Goal: Task Accomplishment & Management: Use online tool/utility

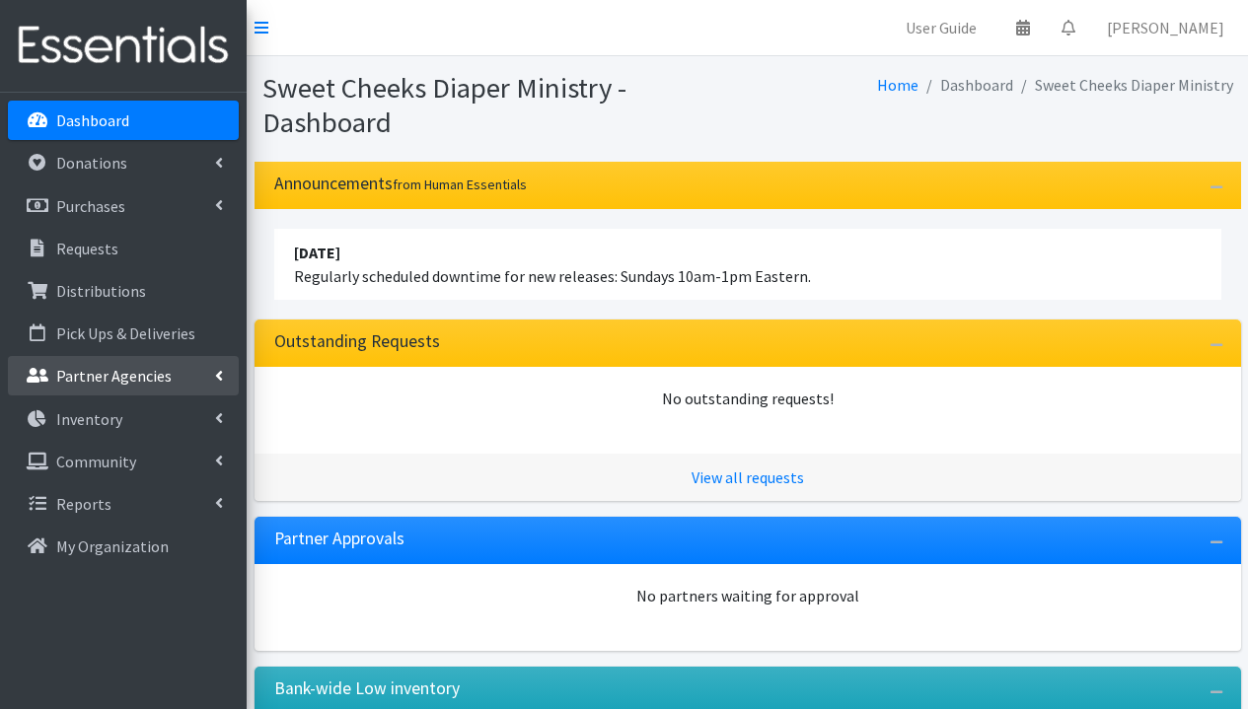
click at [136, 368] on p "Partner Agencies" at bounding box center [113, 376] width 115 height 20
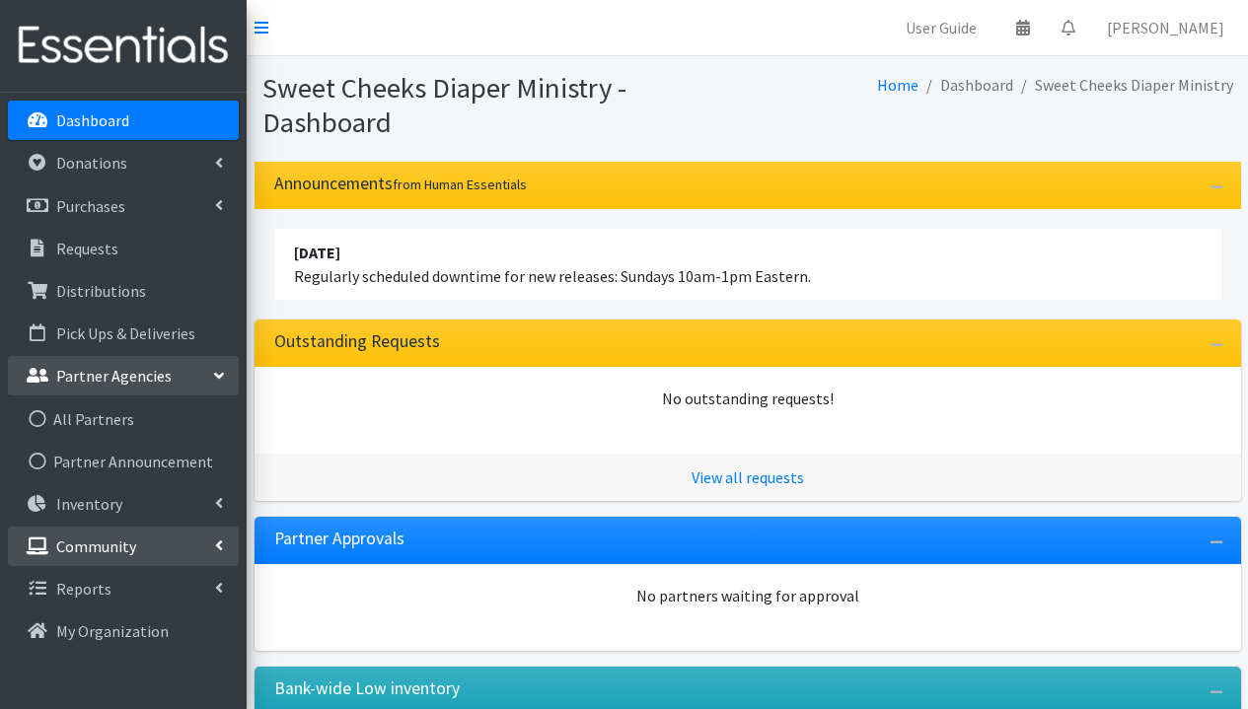
click at [134, 542] on link "Community" at bounding box center [123, 546] width 231 height 39
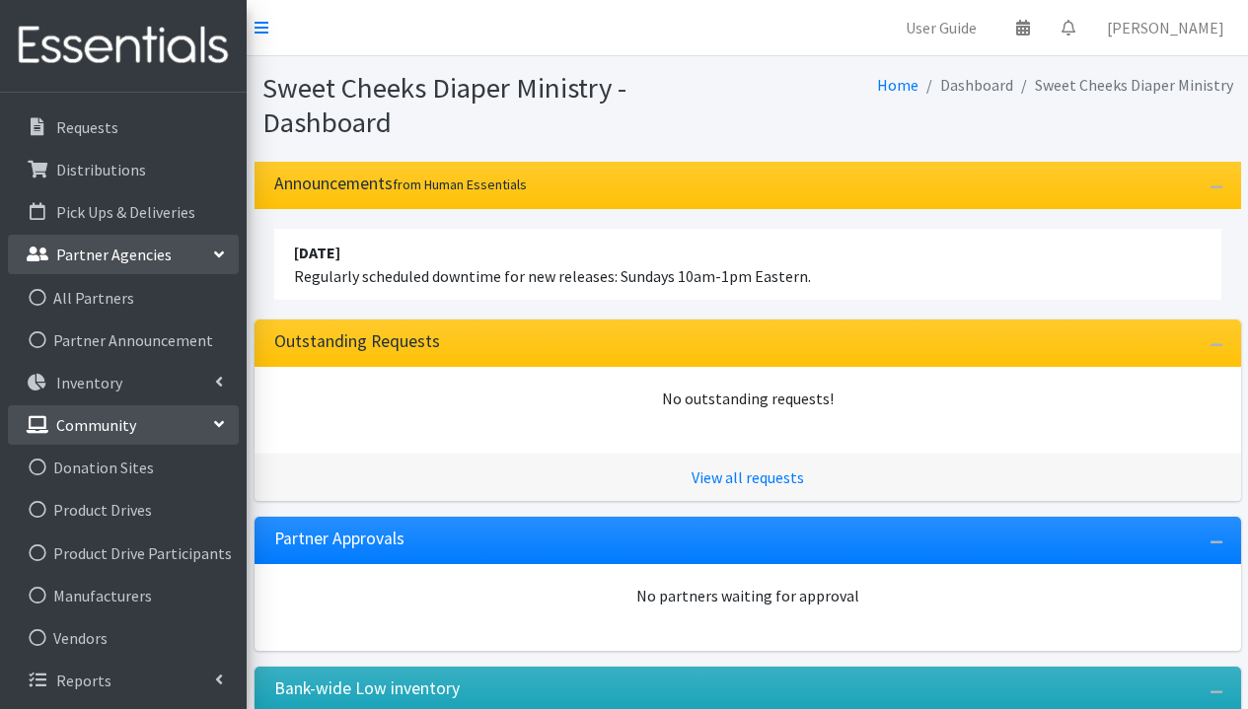
scroll to position [154, 0]
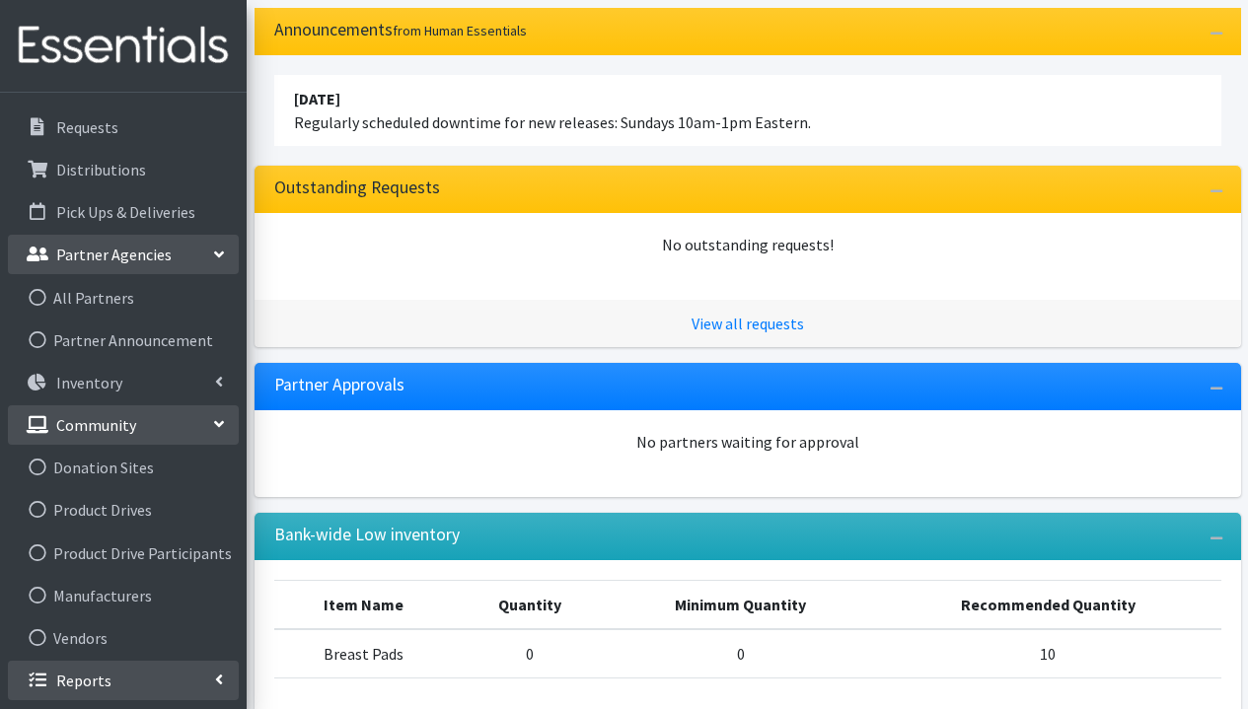
click at [124, 671] on link "Reports" at bounding box center [123, 680] width 231 height 39
click at [84, 683] on p "Reports" at bounding box center [83, 681] width 55 height 20
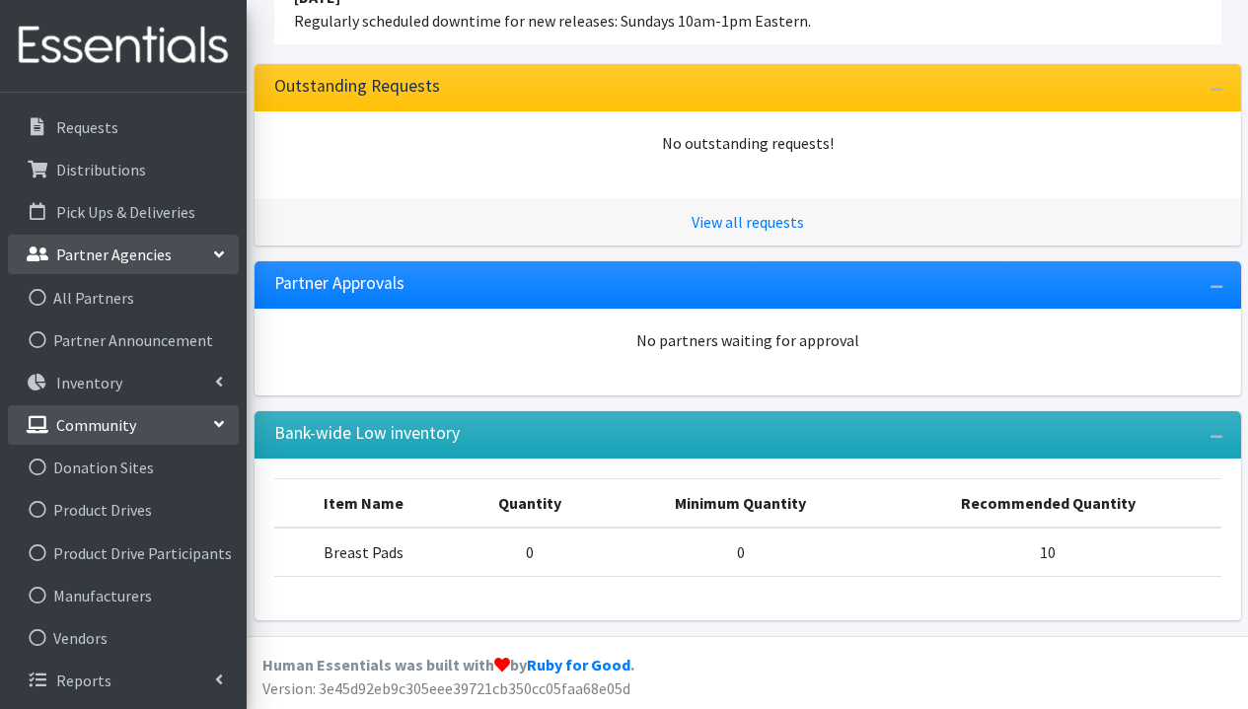
scroll to position [0, 0]
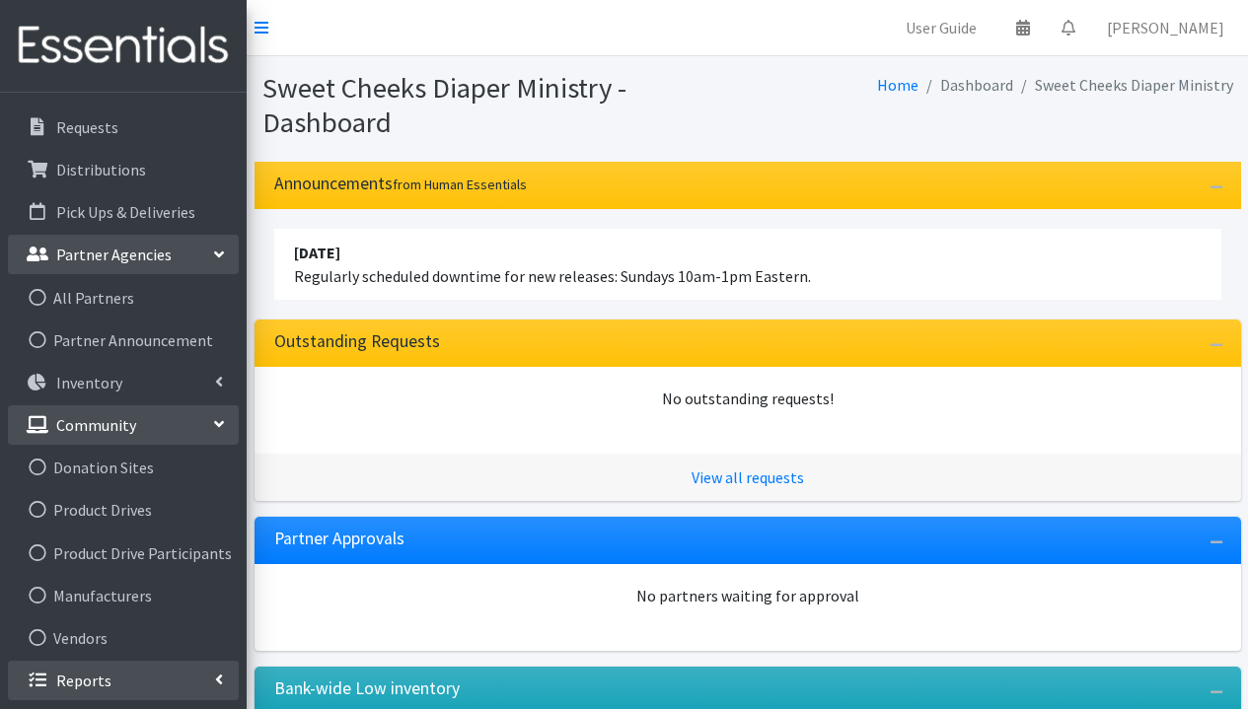
click at [71, 676] on p "Reports" at bounding box center [83, 681] width 55 height 20
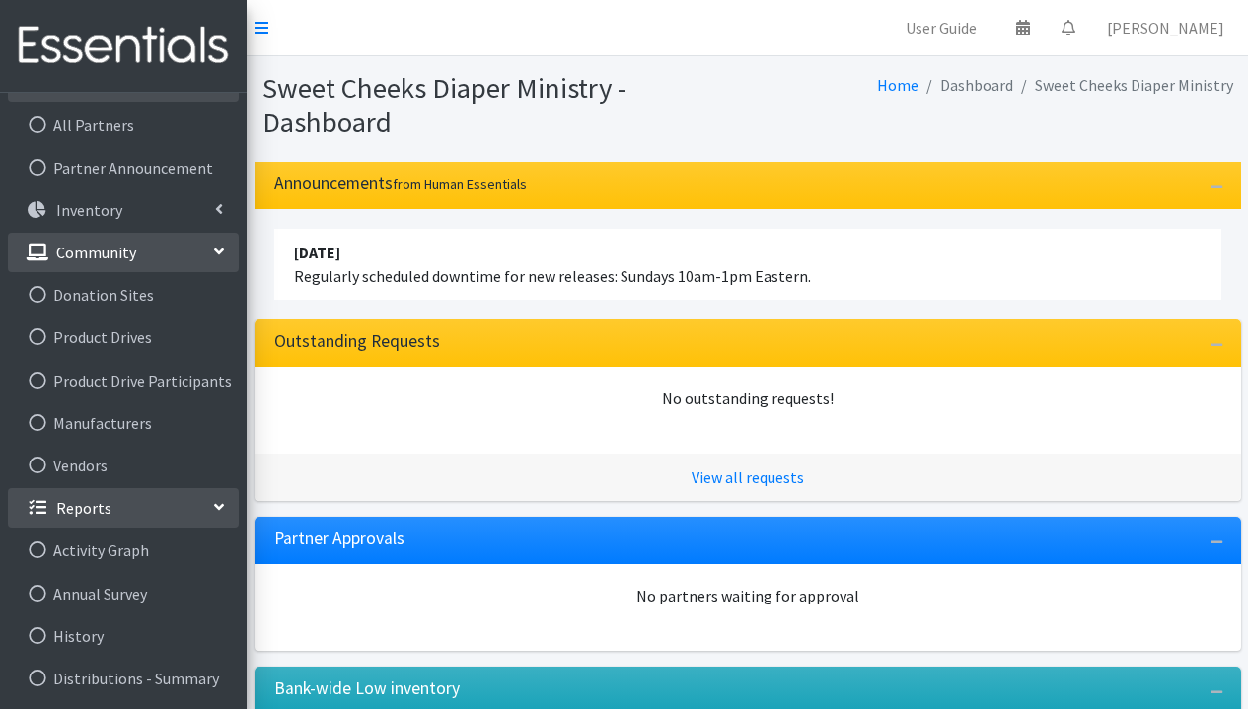
scroll to position [467, 0]
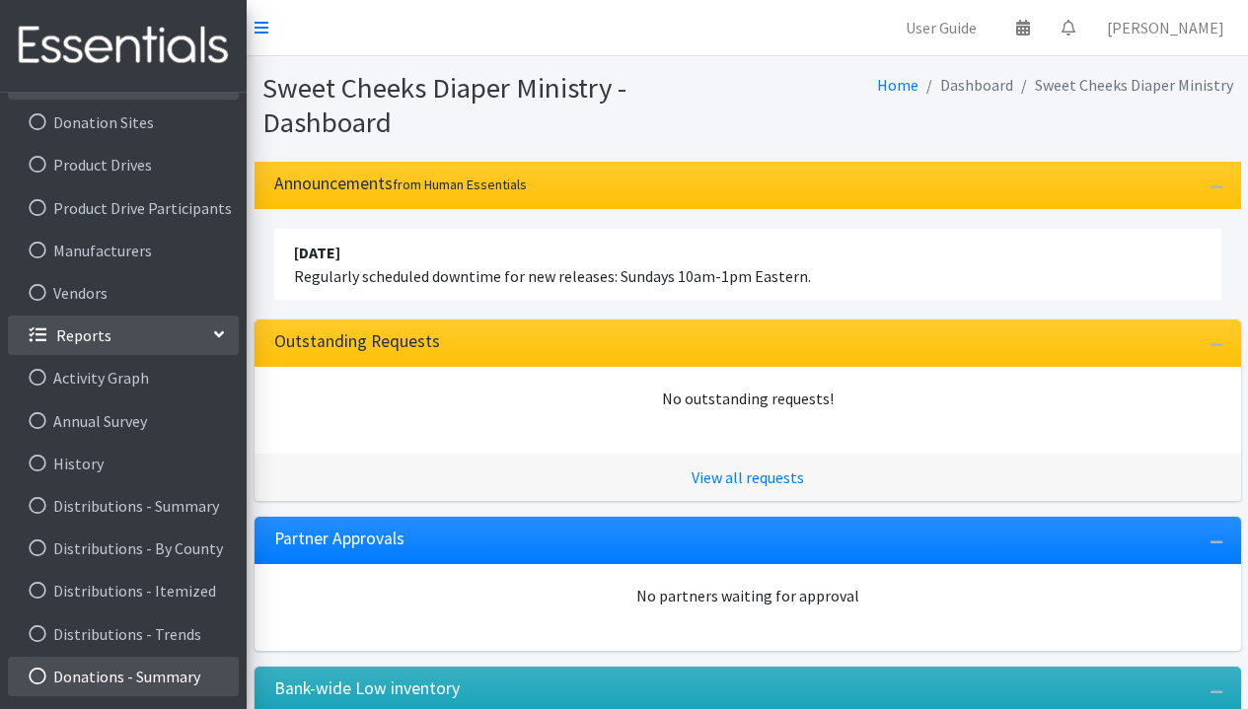
click at [138, 666] on link "Donations - Summary" at bounding box center [123, 676] width 231 height 39
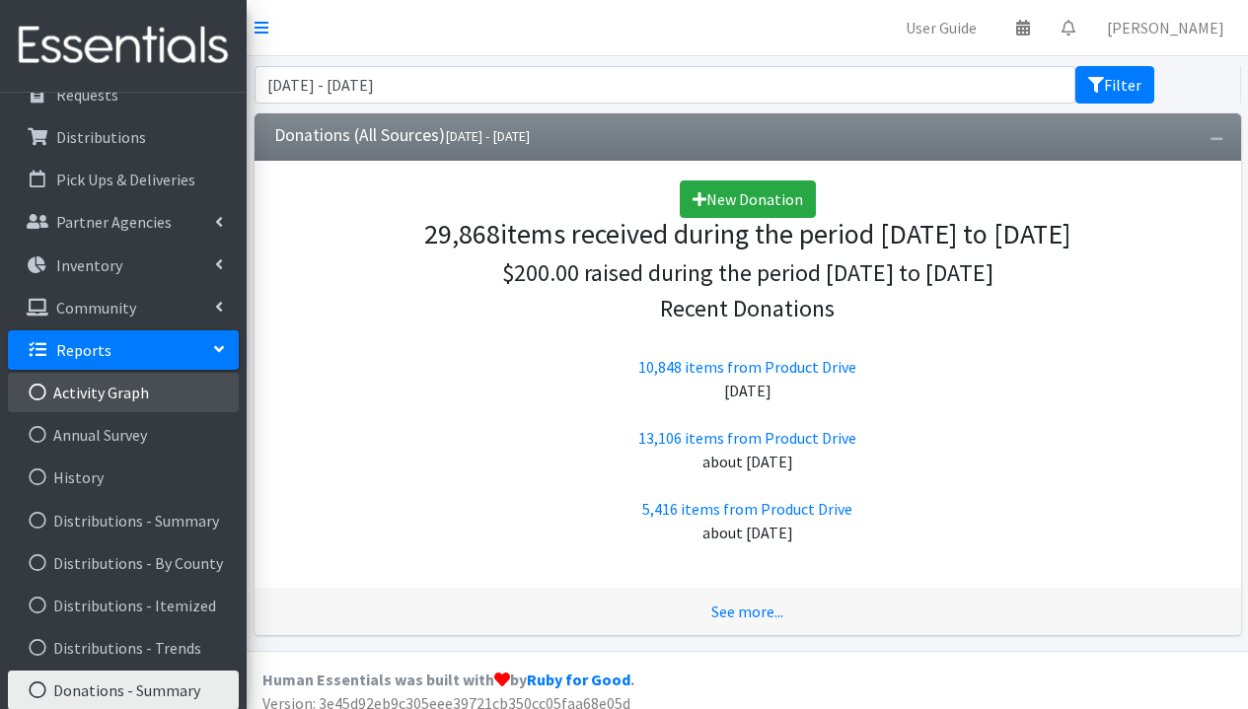
scroll to position [288, 0]
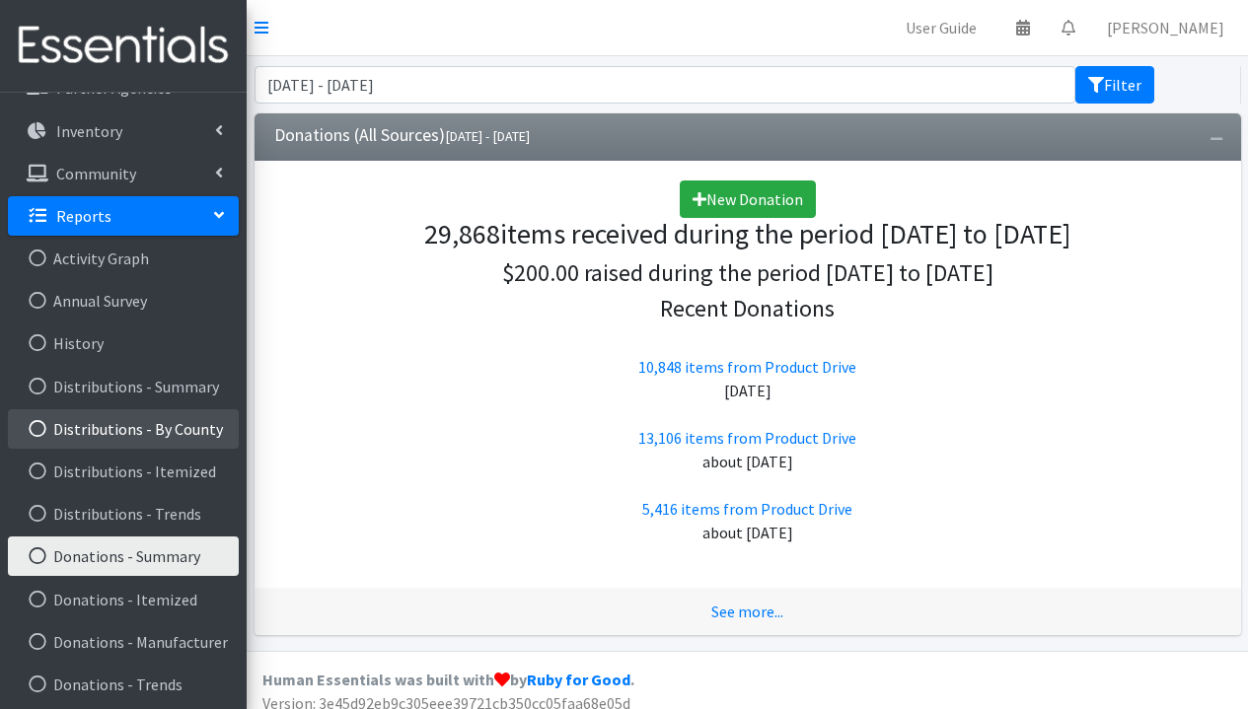
click at [130, 442] on link "Distributions - By County" at bounding box center [123, 428] width 231 height 39
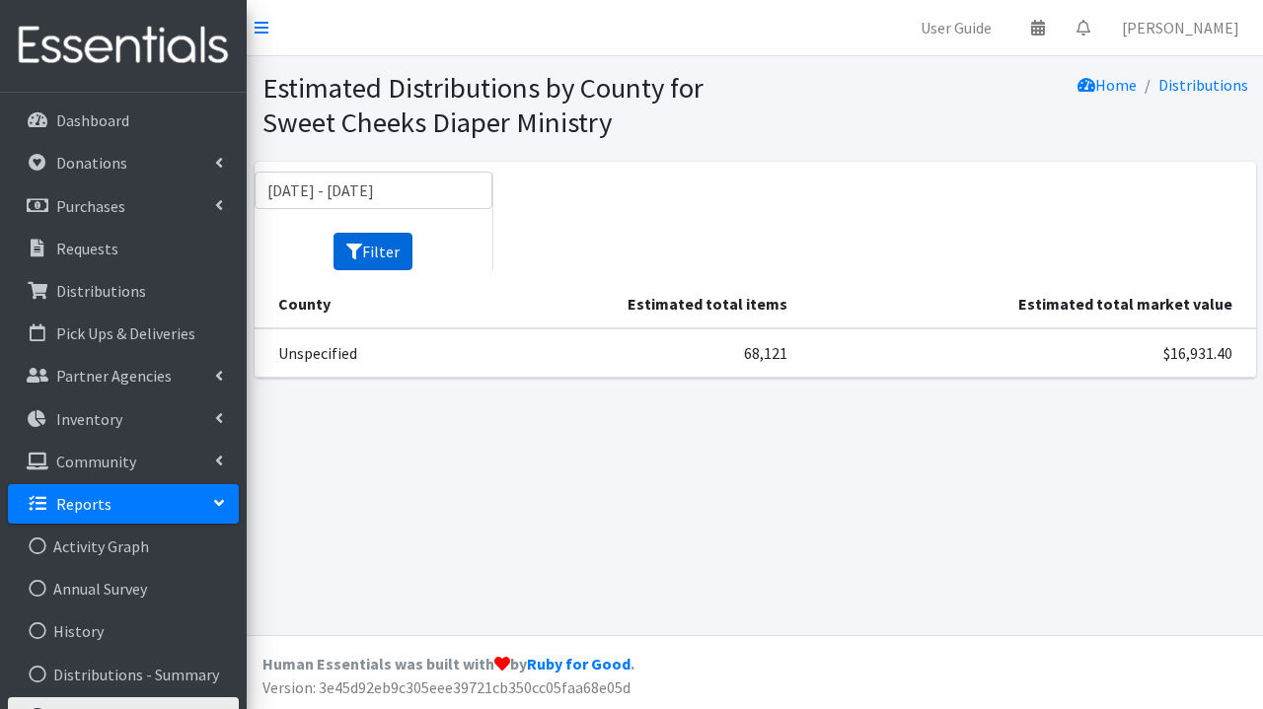
click at [401, 259] on button "Filter" at bounding box center [373, 251] width 79 height 37
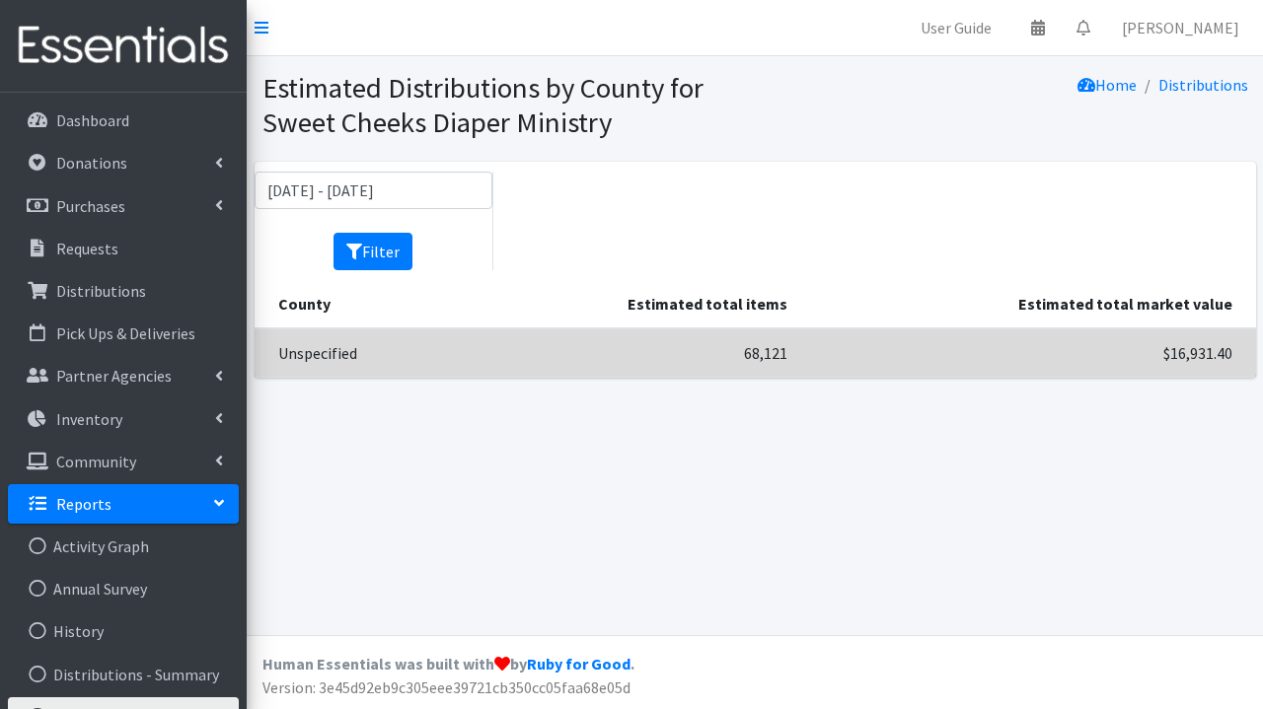
click at [314, 351] on td "Unspecified" at bounding box center [359, 353] width 209 height 49
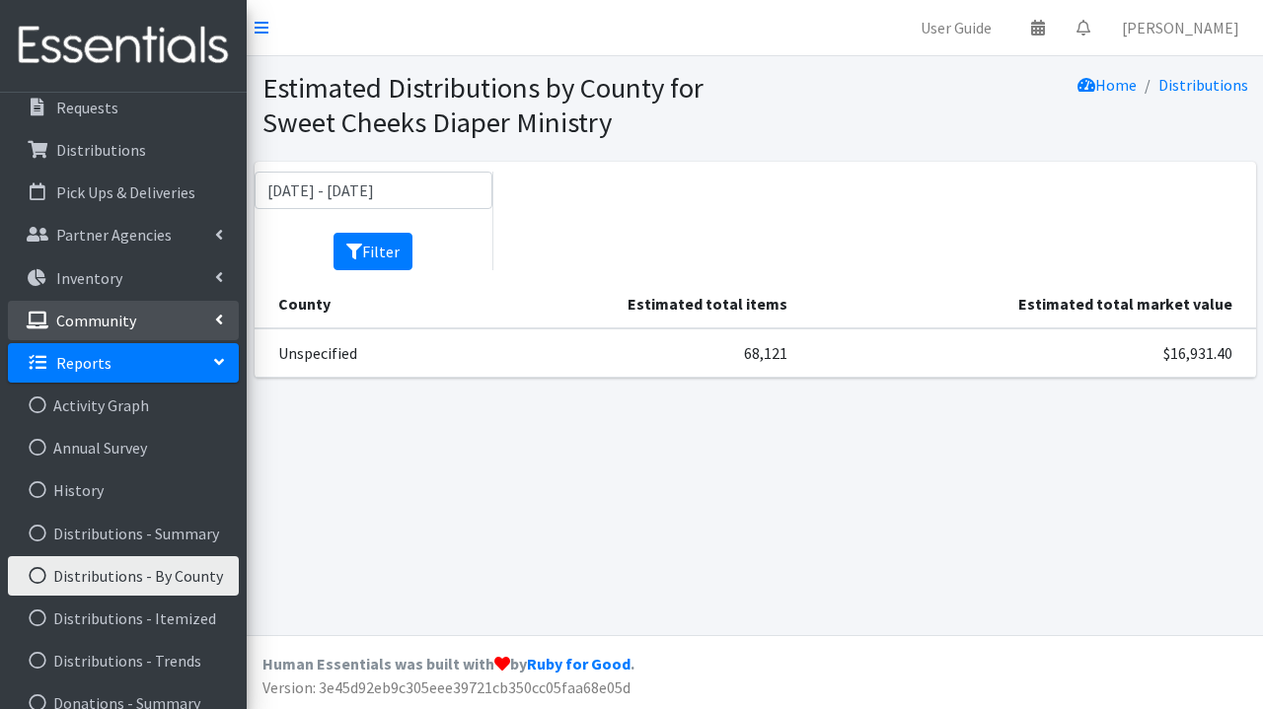
scroll to position [275, 0]
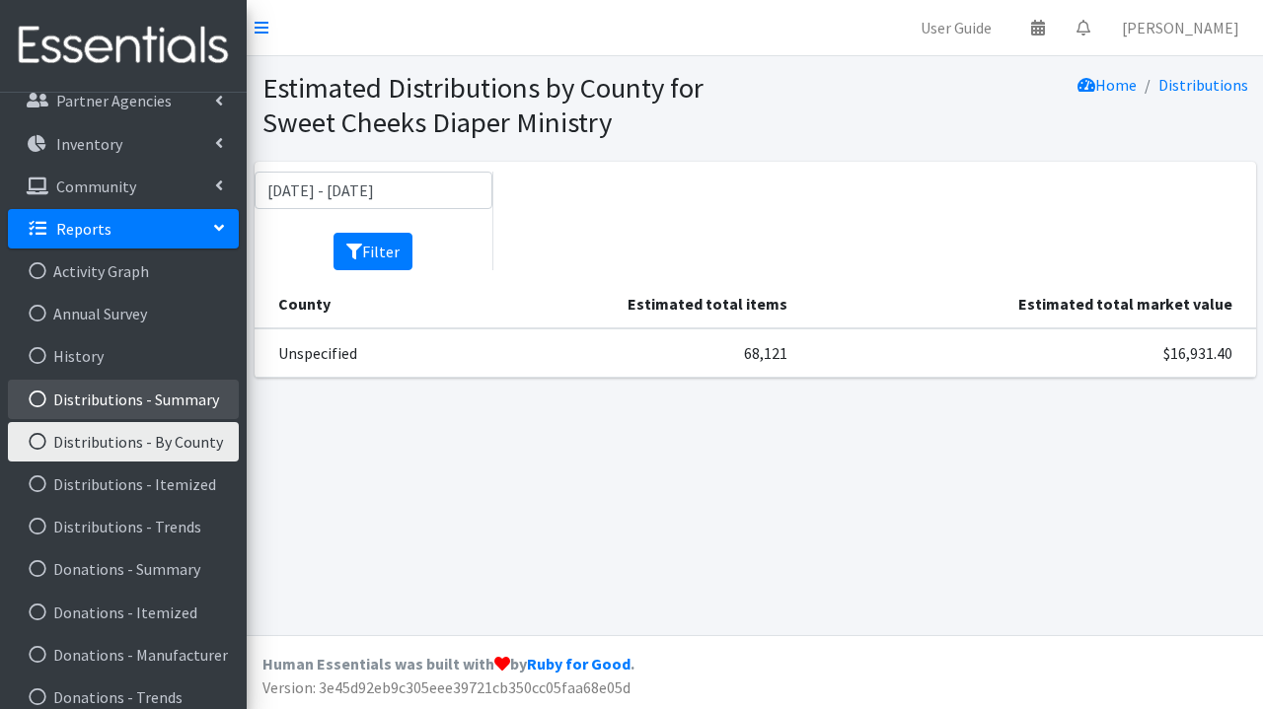
click at [128, 400] on link "Distributions - Summary" at bounding box center [123, 399] width 231 height 39
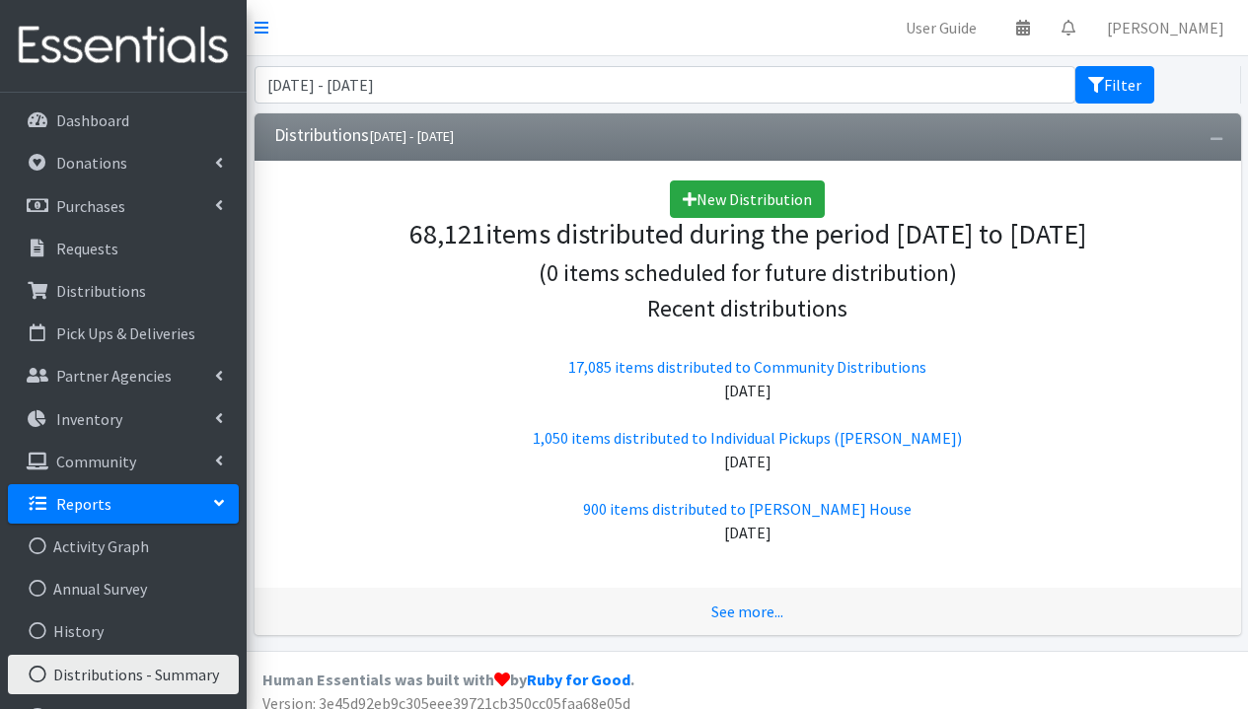
scroll to position [14, 0]
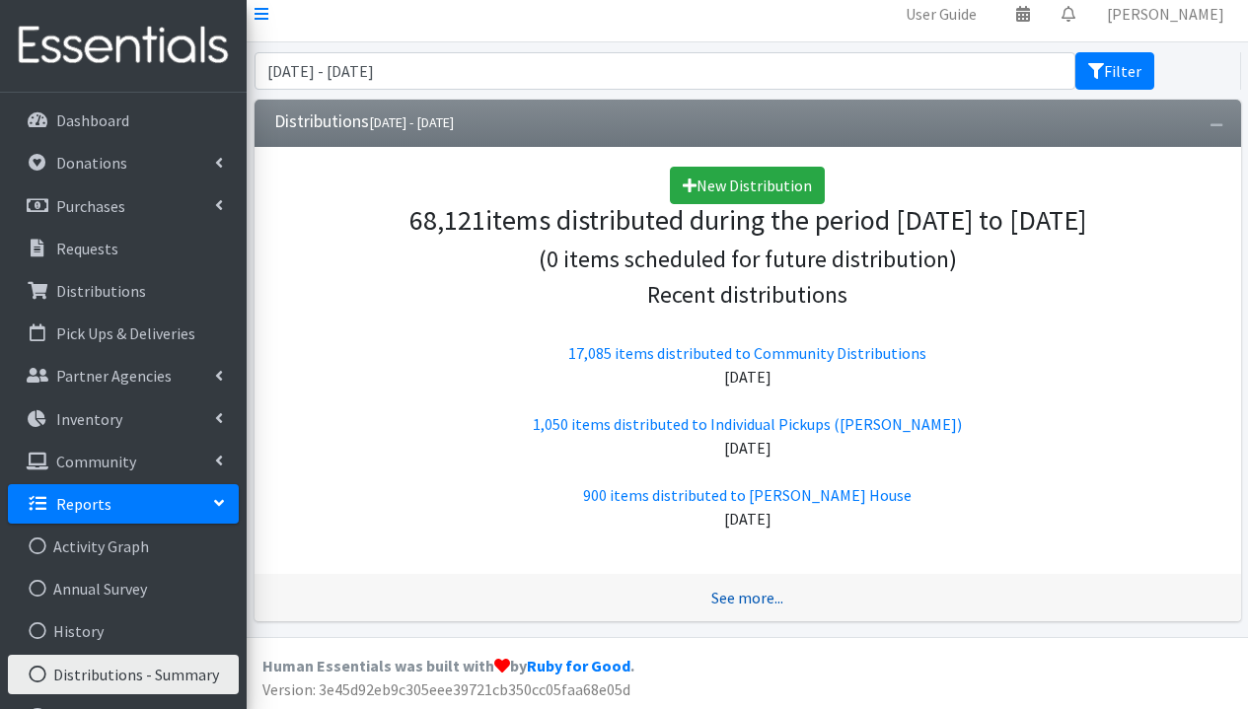
click at [751, 598] on link "See more..." at bounding box center [747, 598] width 72 height 20
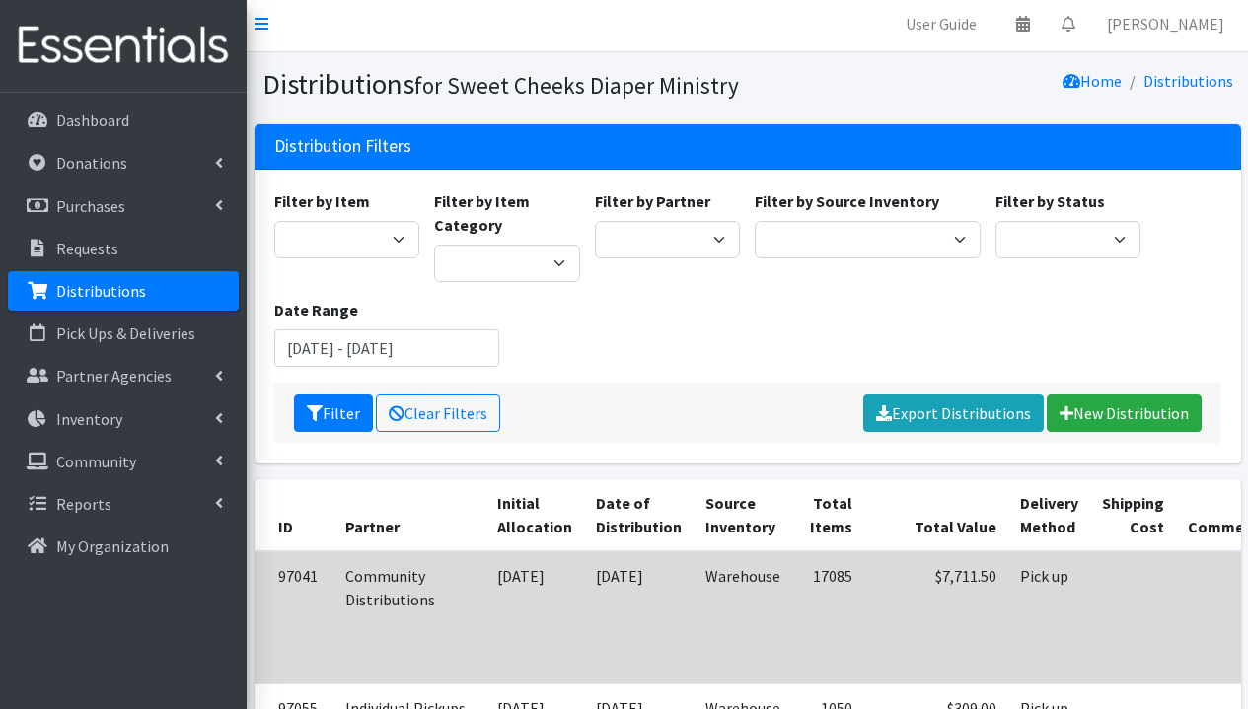
scroll to position [8, 0]
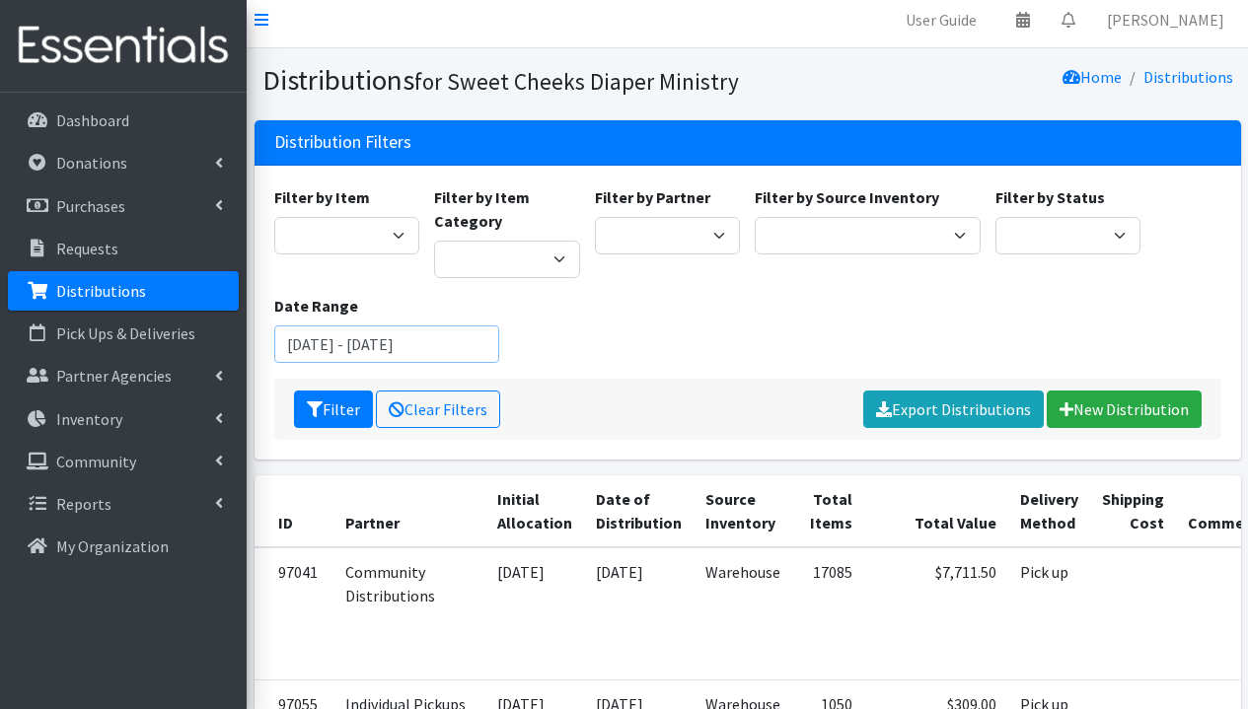
click at [346, 347] on input "[DATE] - [DATE]" at bounding box center [387, 344] width 226 height 37
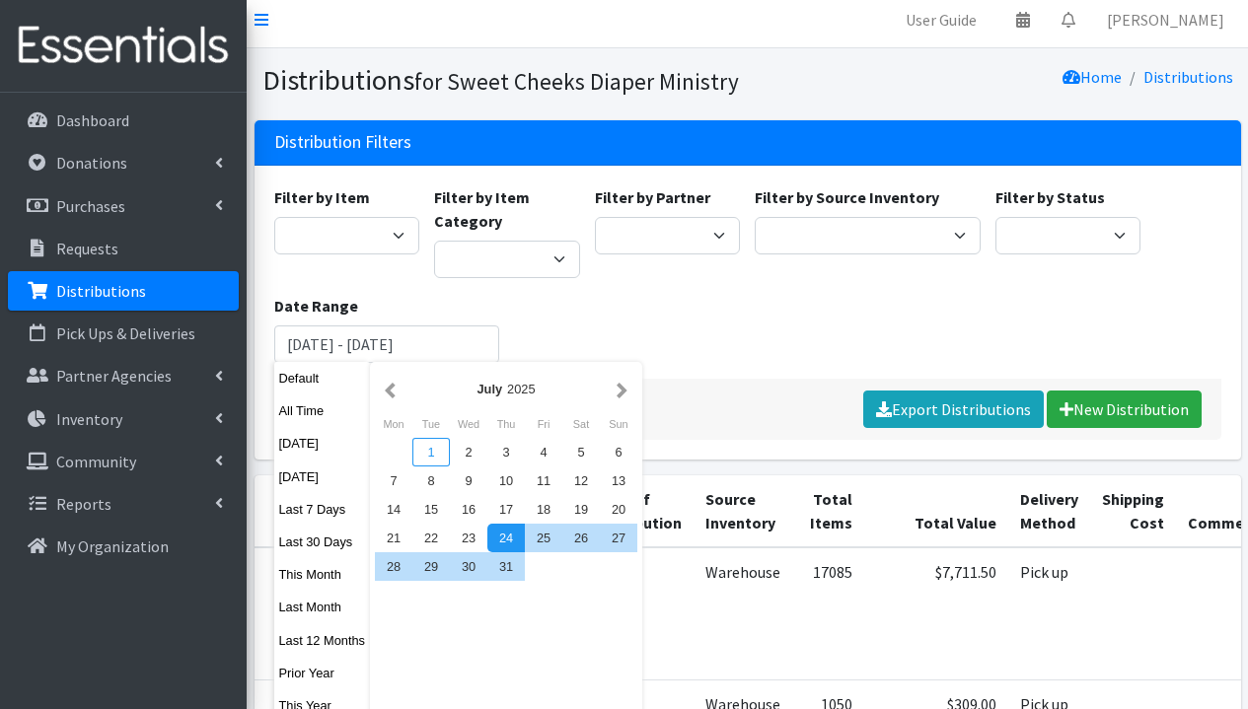
click at [427, 444] on div "1" at bounding box center [430, 452] width 37 height 29
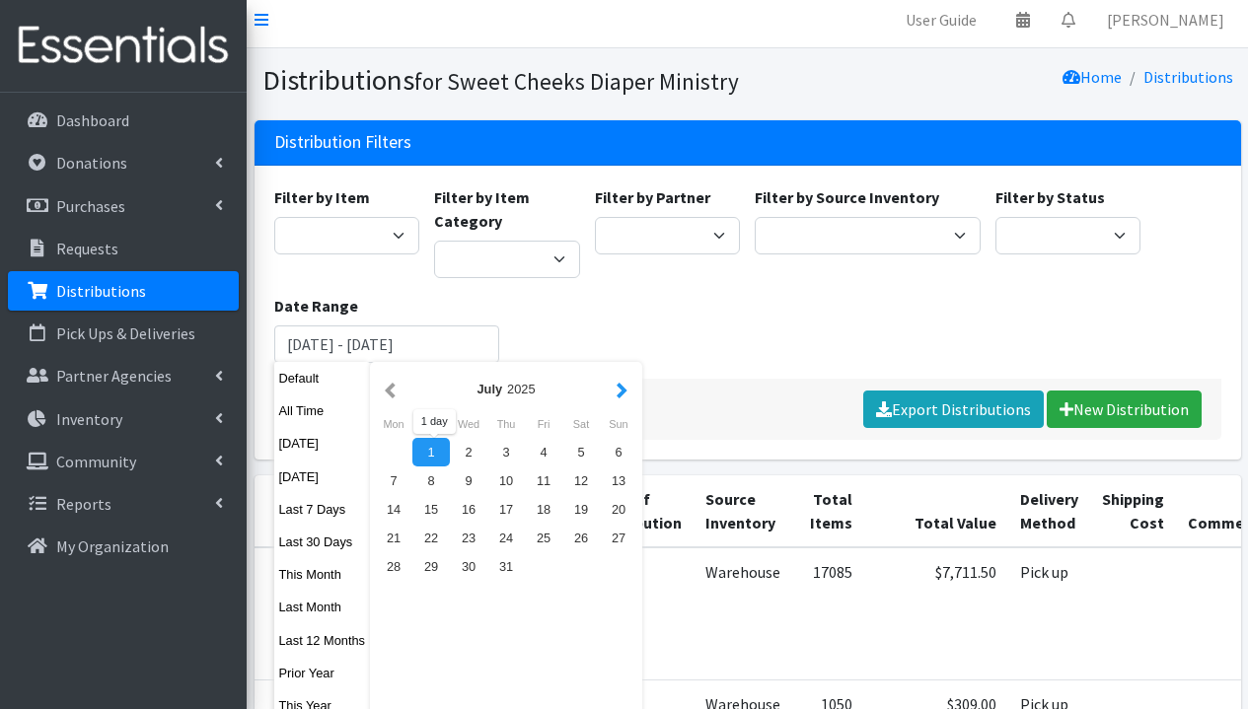
click at [627, 390] on button "button" at bounding box center [622, 389] width 21 height 25
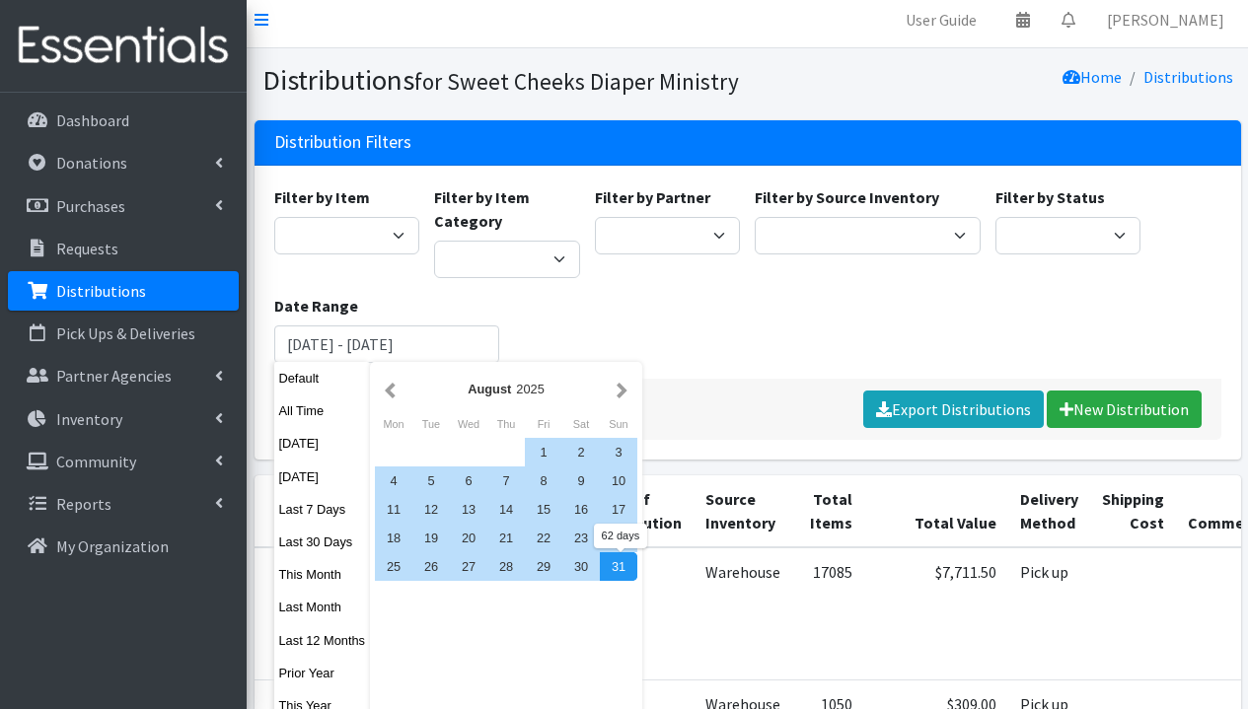
click at [619, 571] on div "31" at bounding box center [618, 567] width 37 height 29
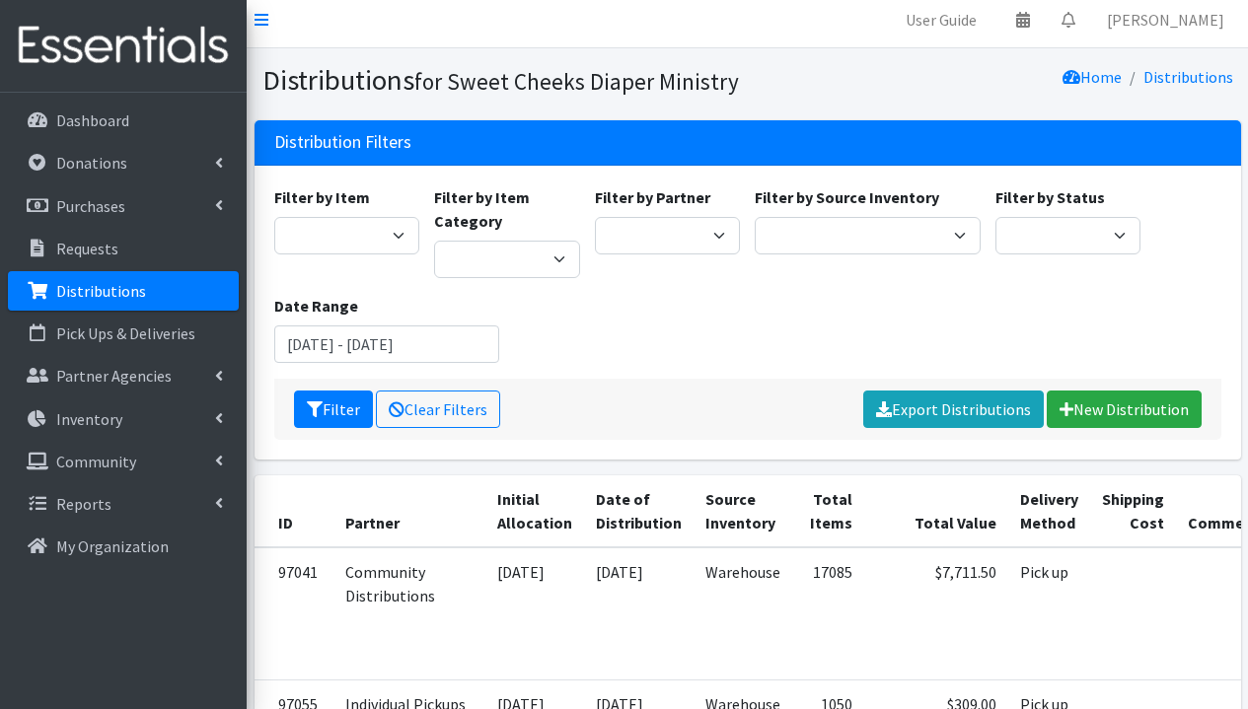
type input "July 1, 2025 - August 31, 2025"
click at [343, 413] on button "Filter" at bounding box center [333, 409] width 79 height 37
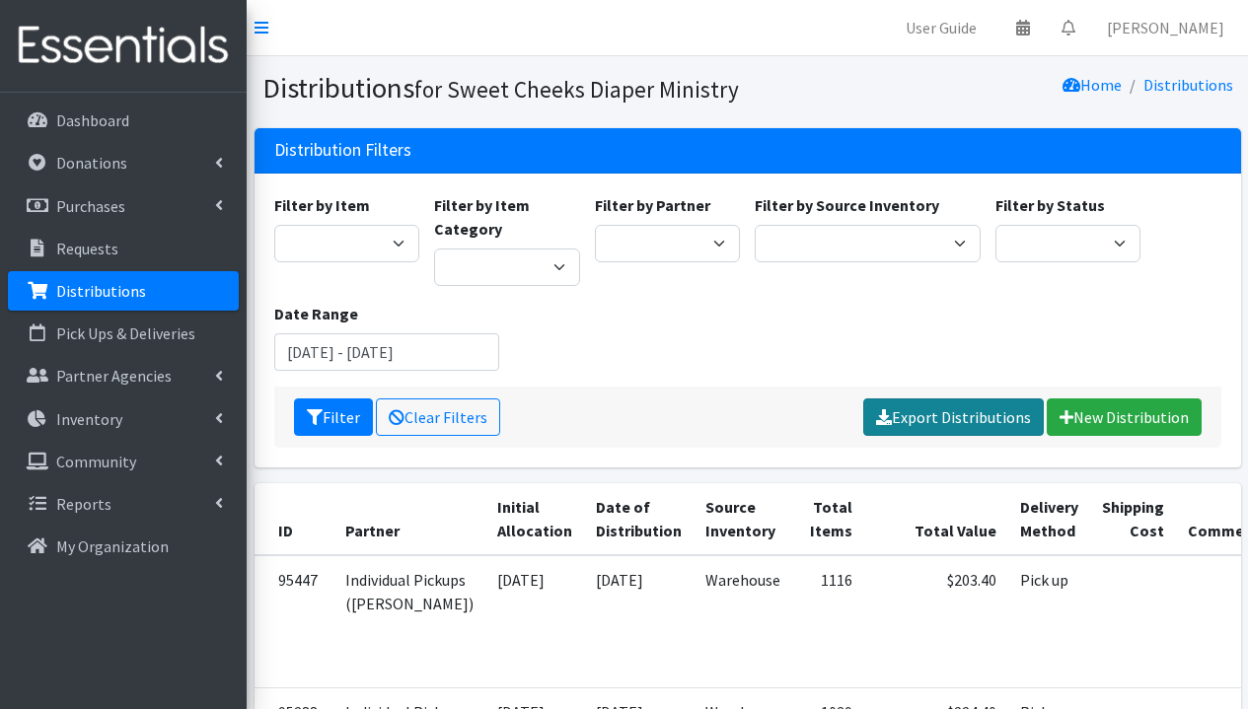
click at [991, 421] on link "Export Distributions" at bounding box center [953, 417] width 181 height 37
